Goal: Navigation & Orientation: Find specific page/section

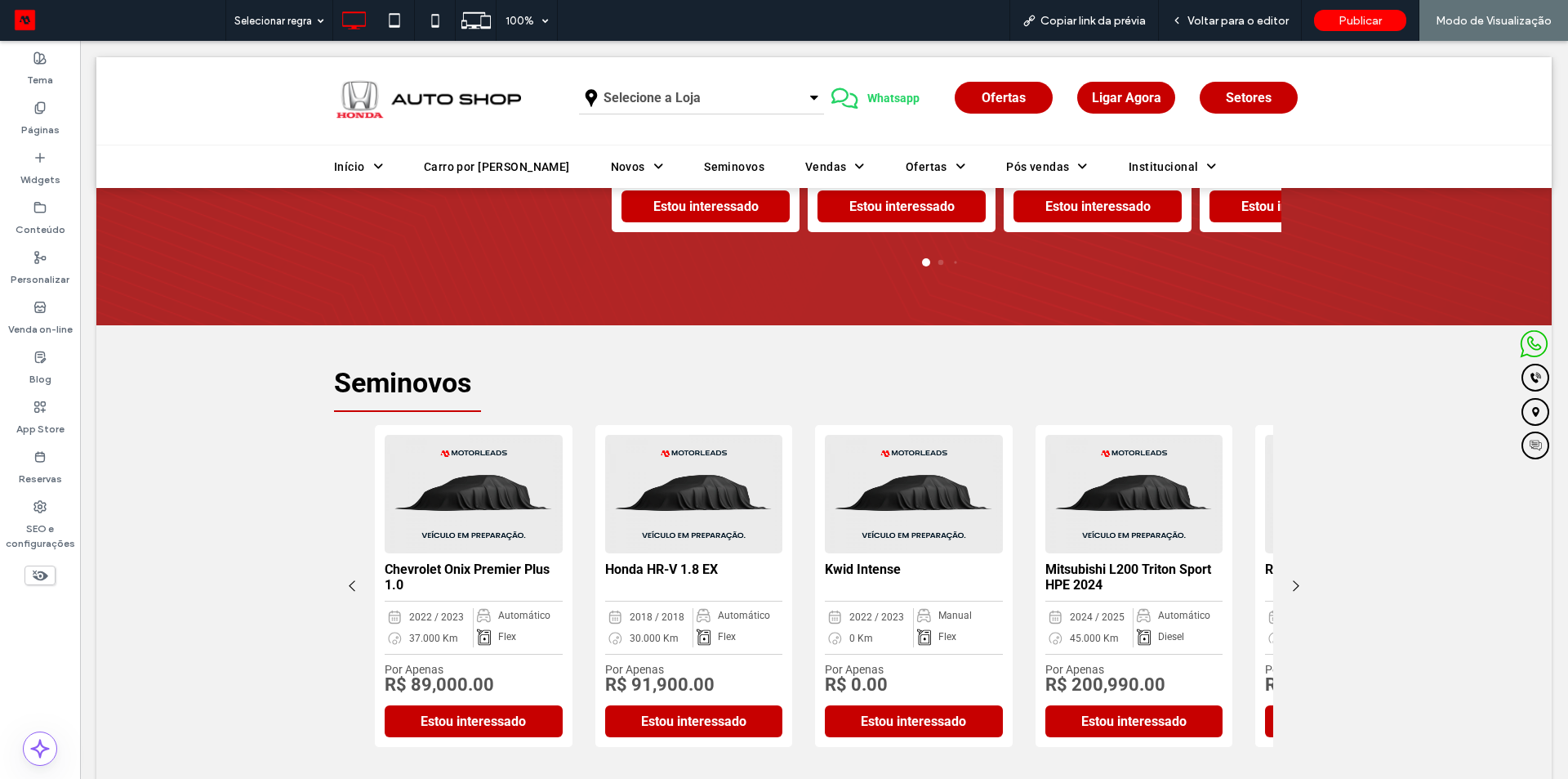
scroll to position [1552, 0]
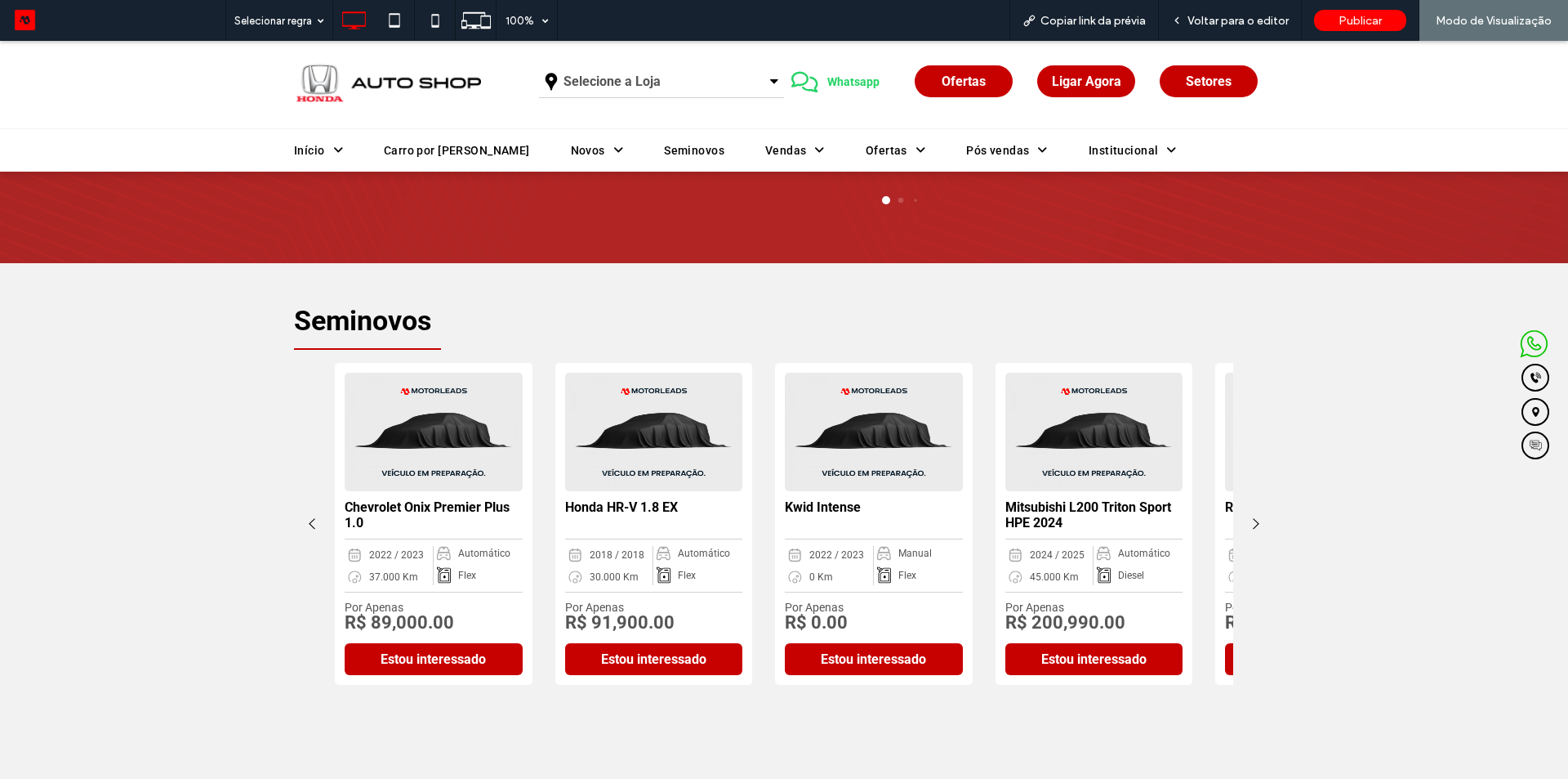
scroll to position [1447, 0]
click at [118, 317] on div "Seminovos Chevrolet Onix Premier Plus 1.0 2022 / 2023 37.000 Km Automático Flex…" at bounding box center [784, 544] width 1568 height 564
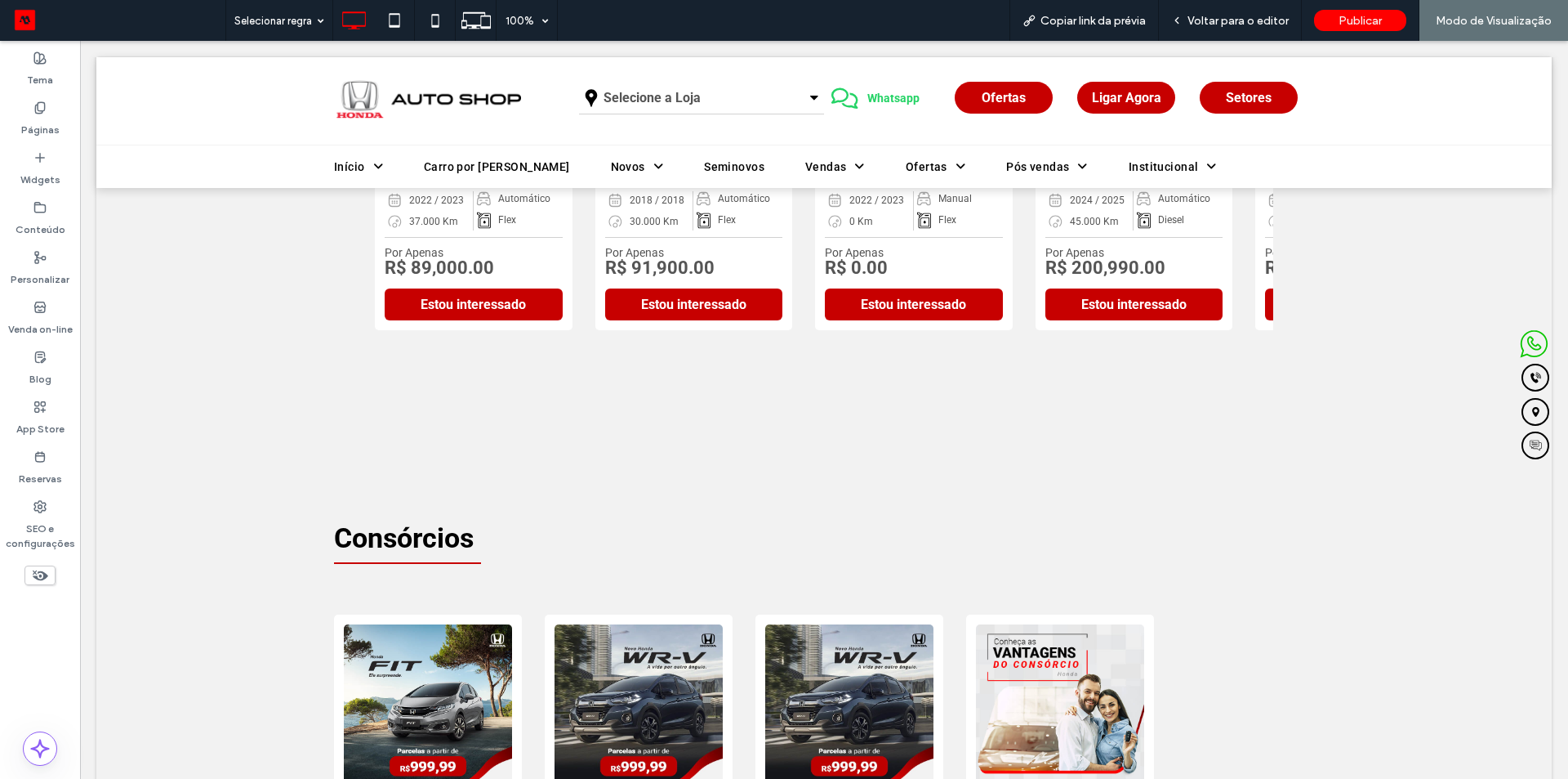
scroll to position [1307, 0]
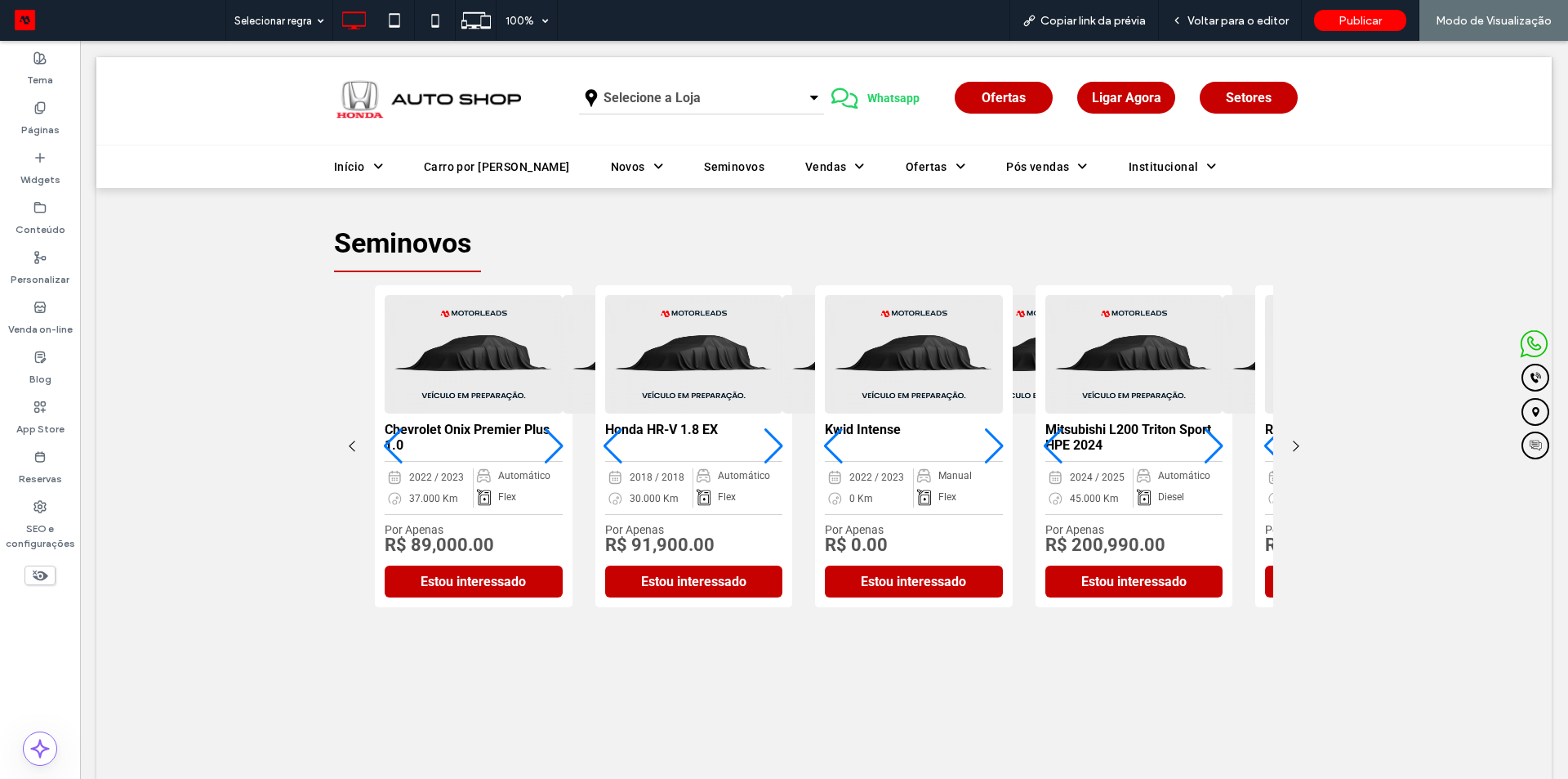
scroll to position [1529, 0]
click at [1209, 22] on span "Voltar para o editor" at bounding box center [1239, 20] width 101 height 14
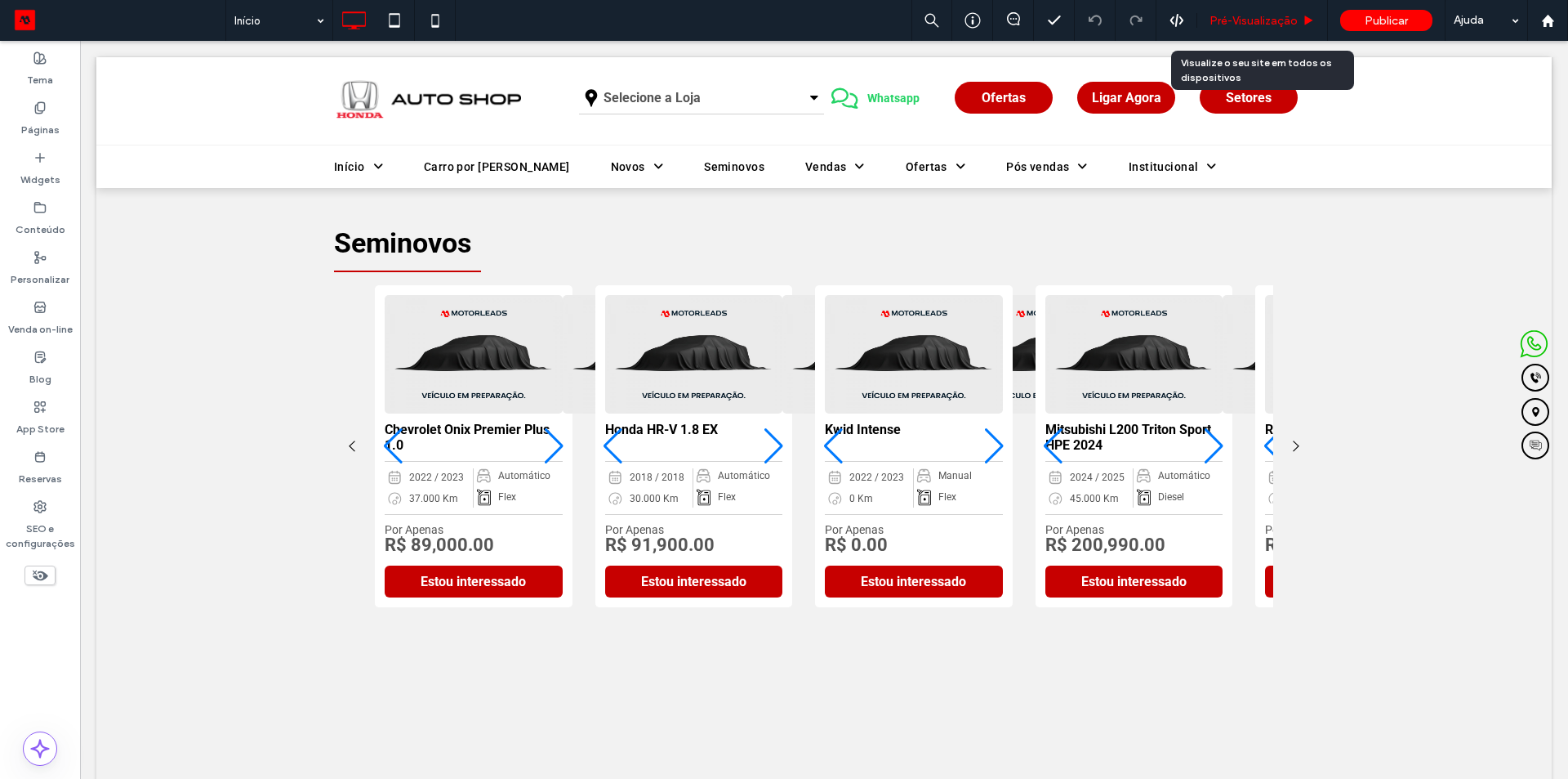
drag, startPoint x: 1245, startPoint y: 19, endPoint x: 408, endPoint y: 449, distance: 941.0
click at [1245, 19] on span "Pré-Visualizaçāo" at bounding box center [1254, 20] width 88 height 14
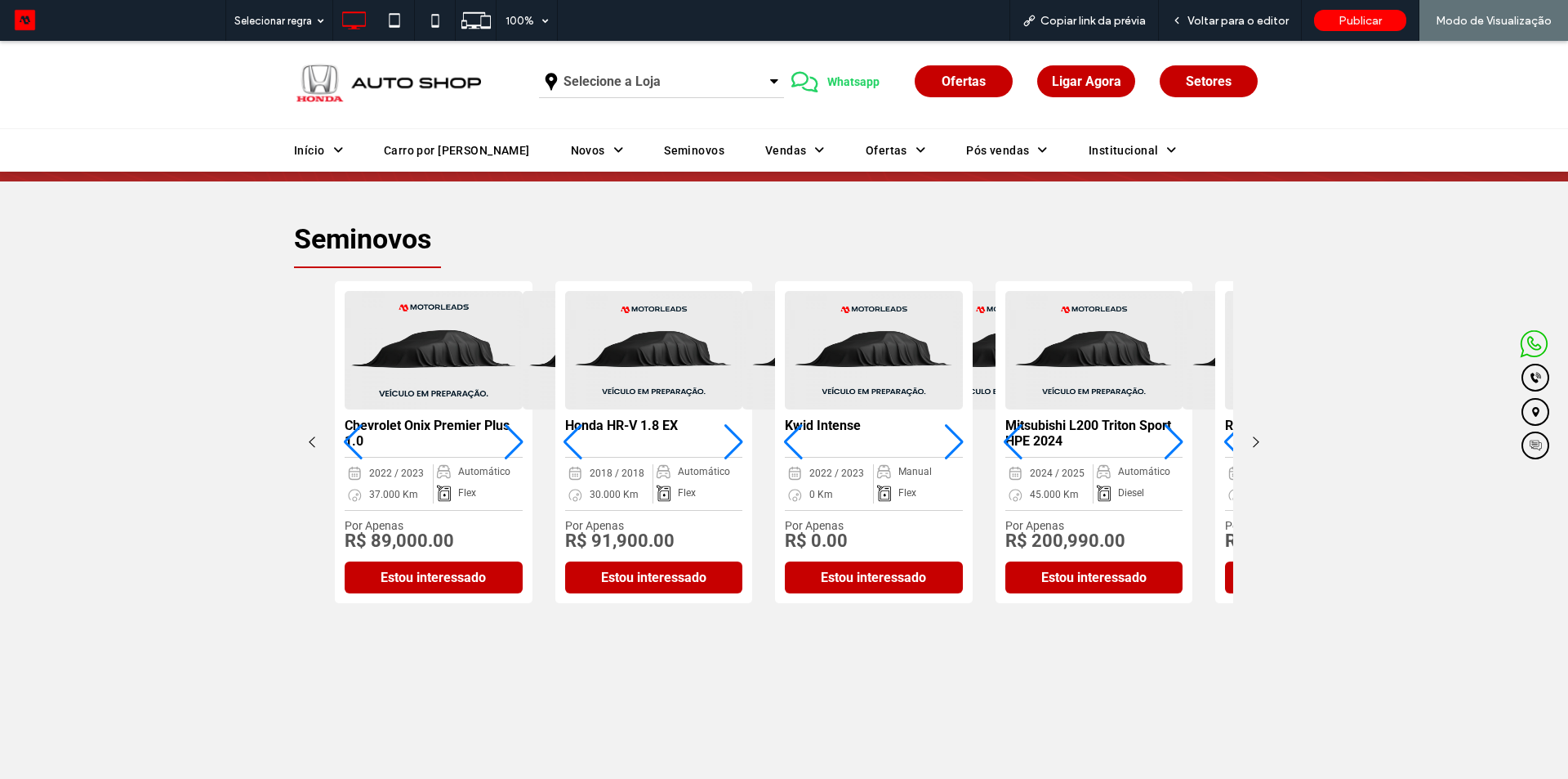
scroll to position [1538, 0]
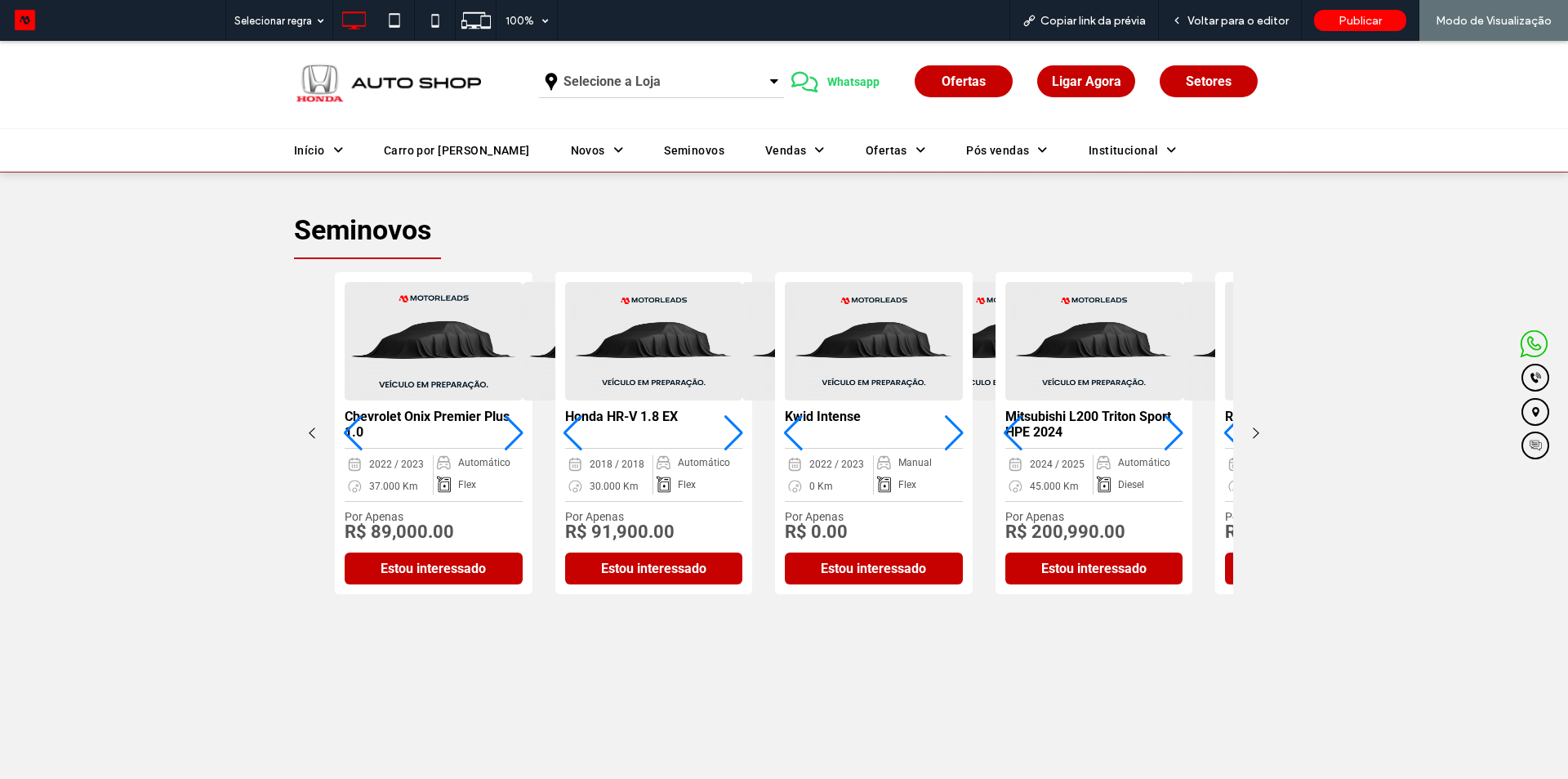
click at [509, 436] on div "1 / 10" at bounding box center [513, 432] width 19 height 36
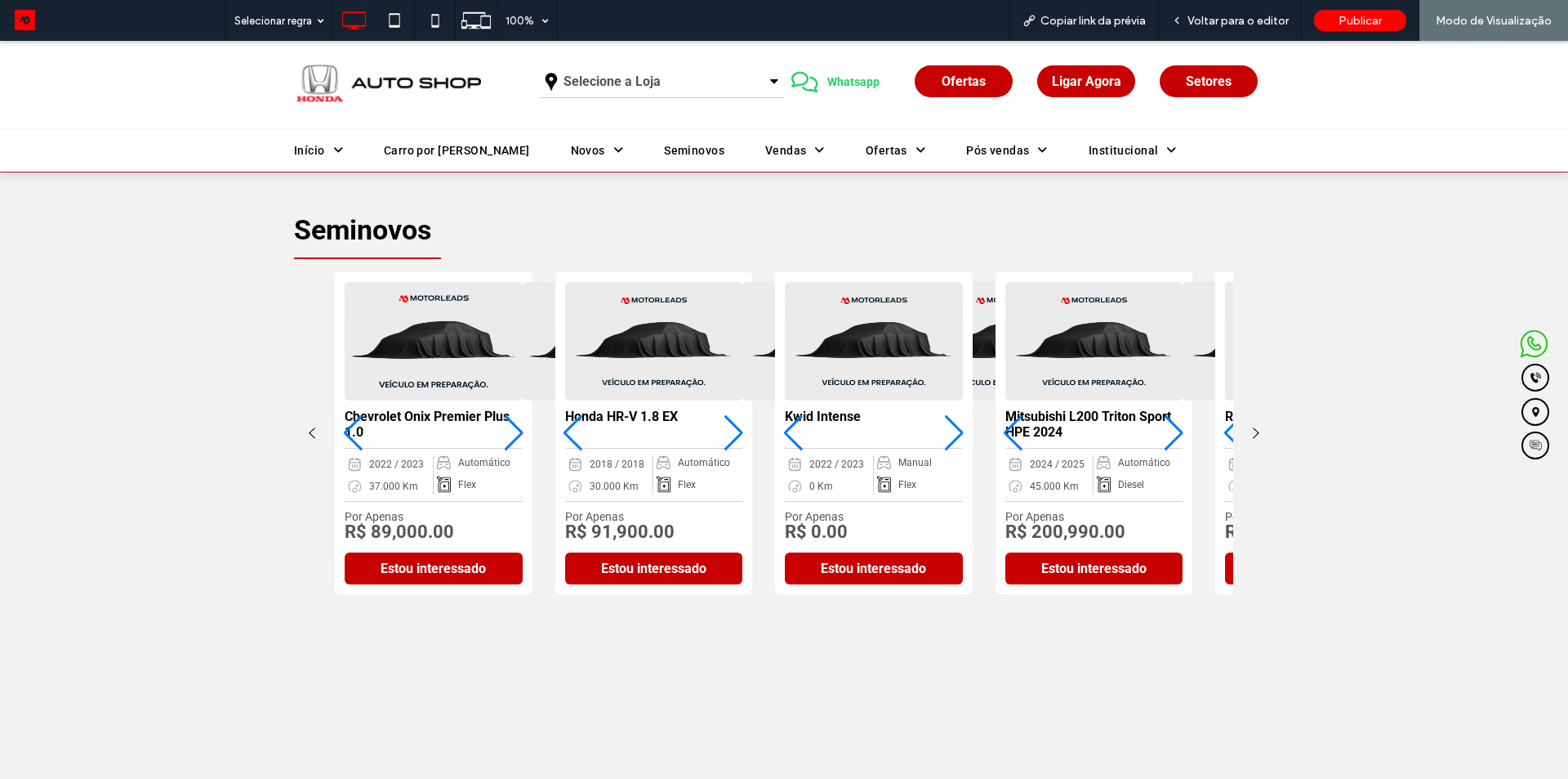
click at [509, 436] on div "1 / 10" at bounding box center [513, 432] width 19 height 36
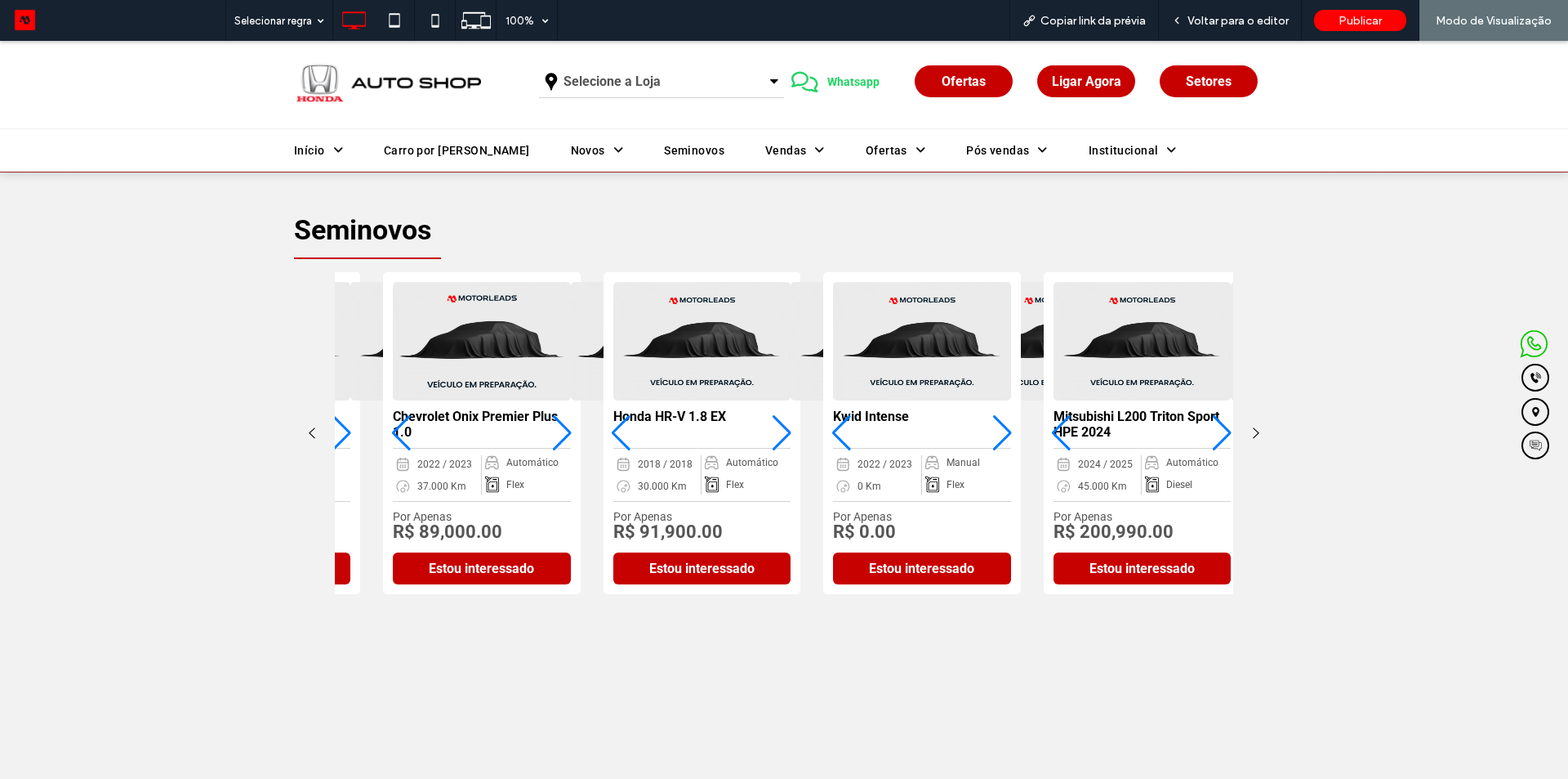
click at [560, 441] on div "1 / 10" at bounding box center [561, 432] width 19 height 36
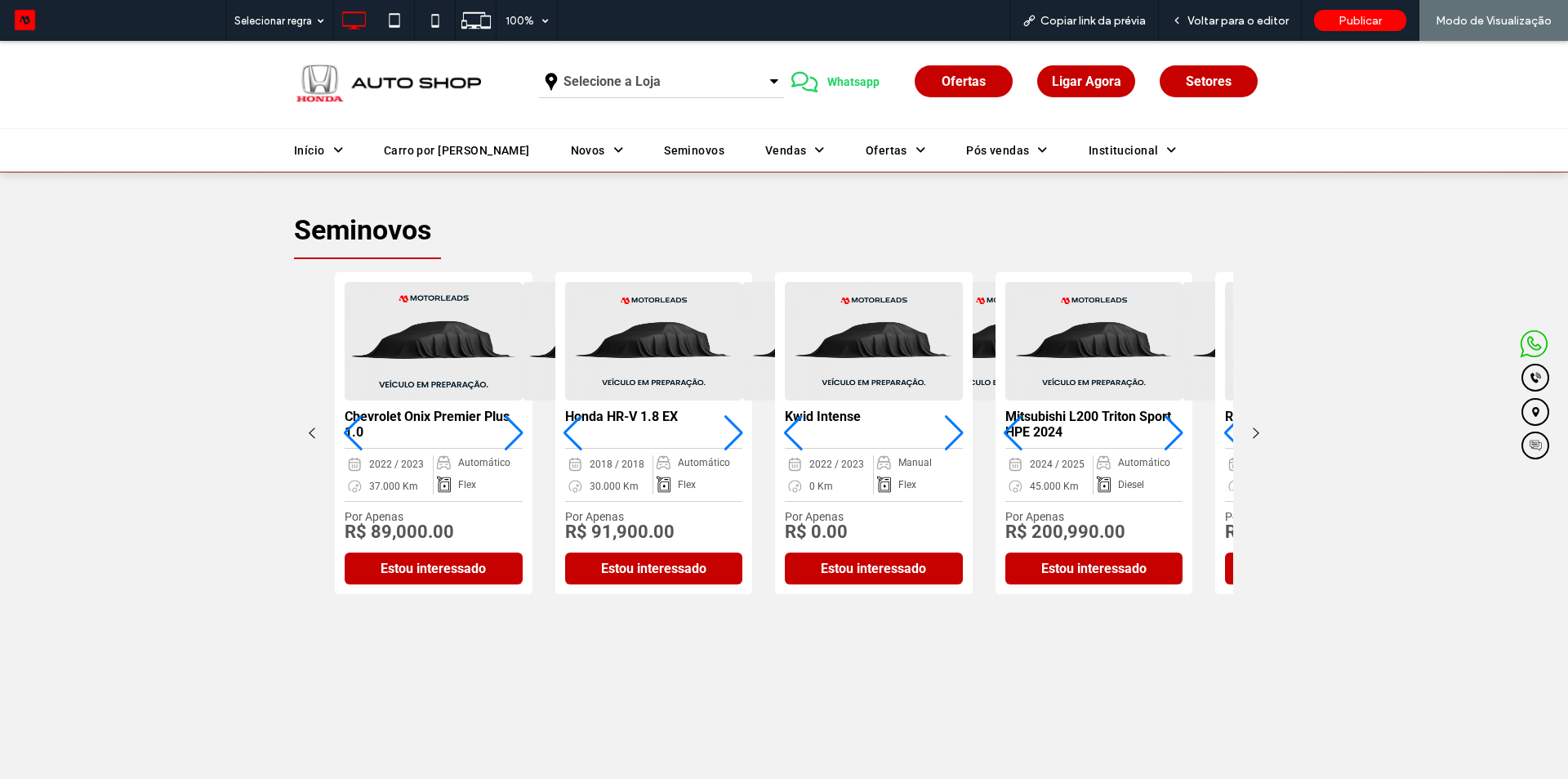
click at [464, 441] on div "1 / 10" at bounding box center [433, 433] width 198 height 322
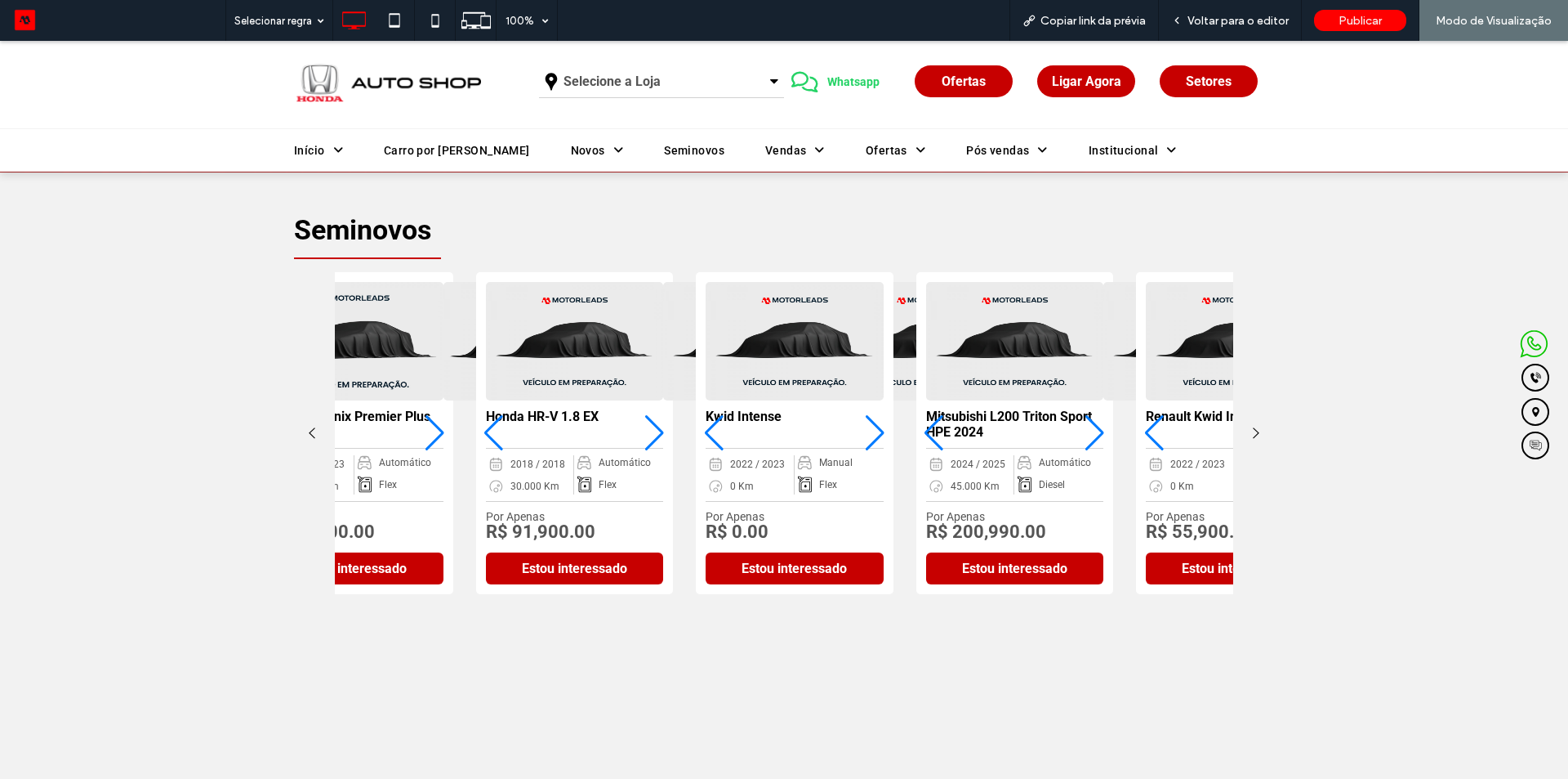
click at [340, 335] on img "1 / 10" at bounding box center [354, 341] width 187 height 124
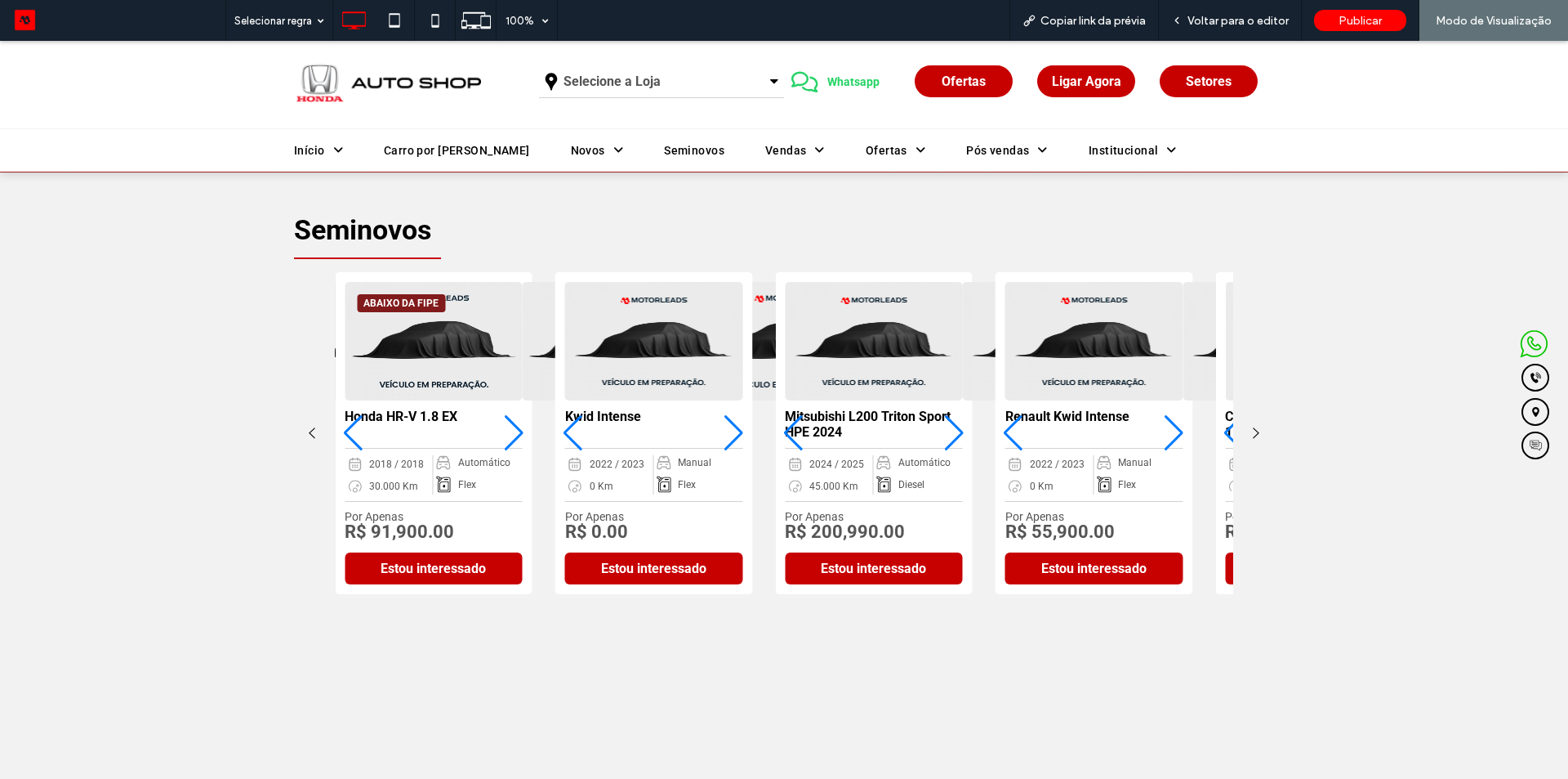
click at [527, 340] on img "2 / 10" at bounding box center [433, 341] width 187 height 124
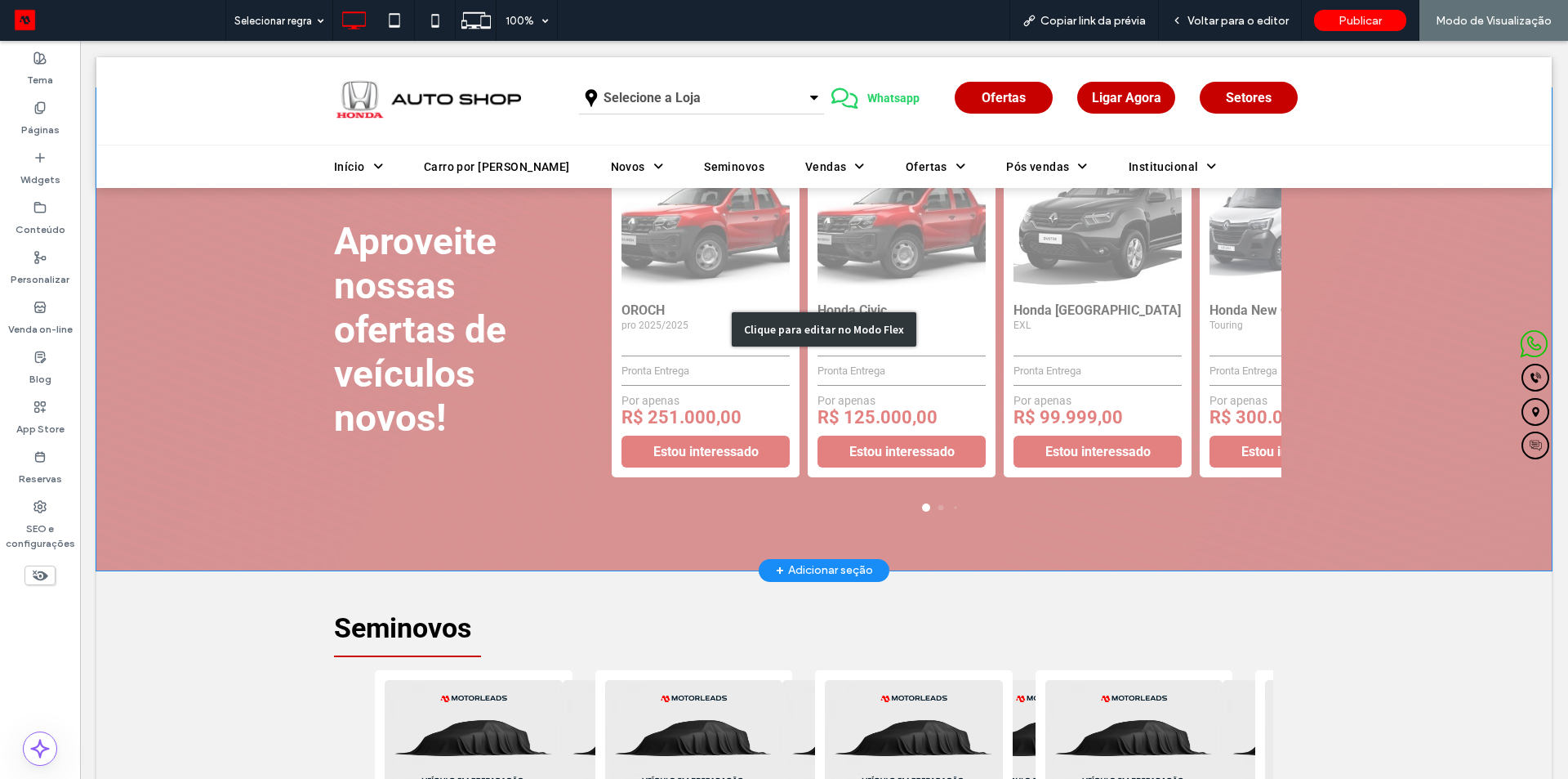
scroll to position [1389, 0]
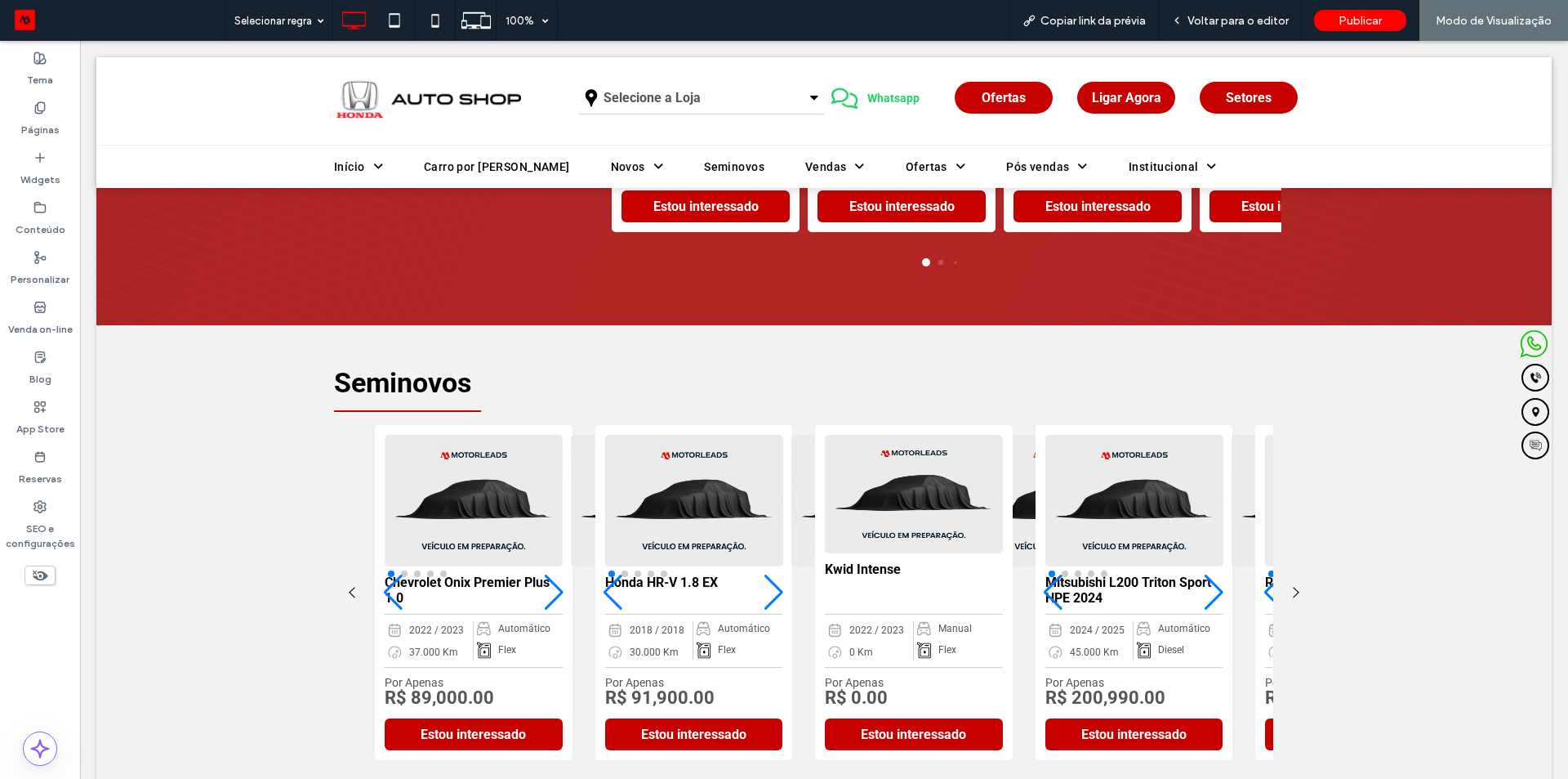
scroll to position [1471, 0]
